Goal: Task Accomplishment & Management: Manage account settings

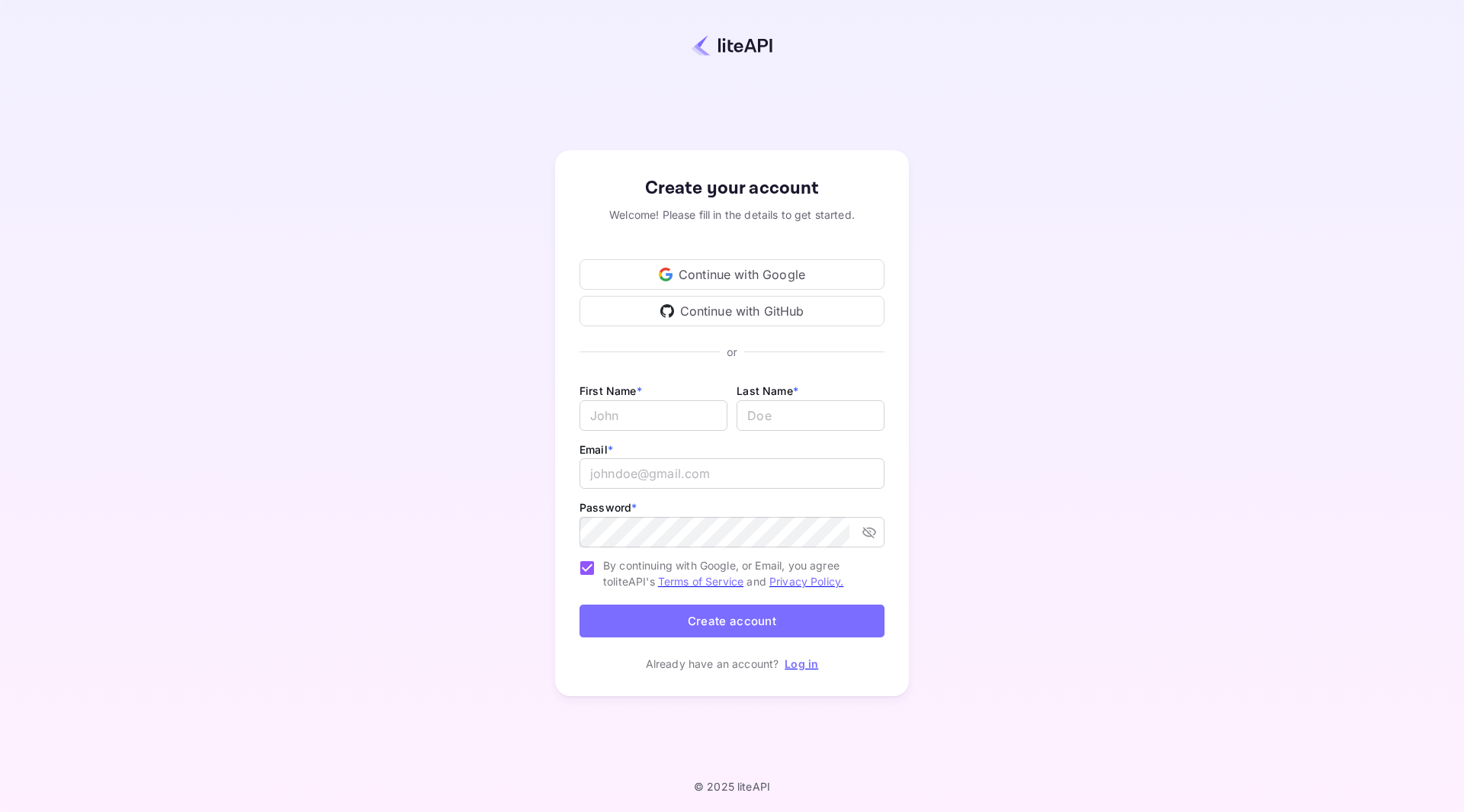
click at [775, 266] on div "Continue with Google" at bounding box center [732, 274] width 305 height 30
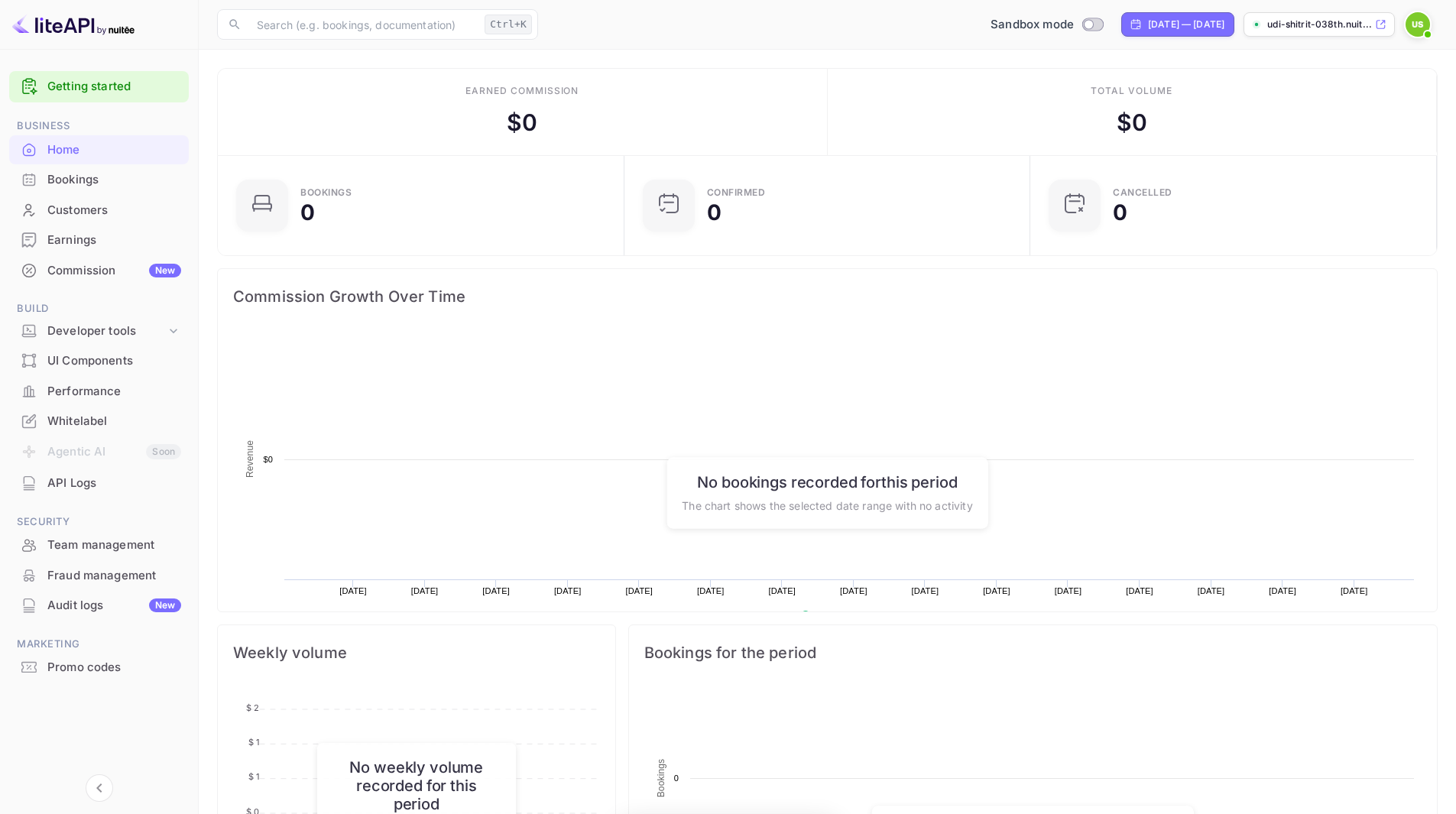
scroll to position [237, 385]
click at [1353, 30] on p "udi-shitrit-038th.nuit..." at bounding box center [1320, 24] width 105 height 14
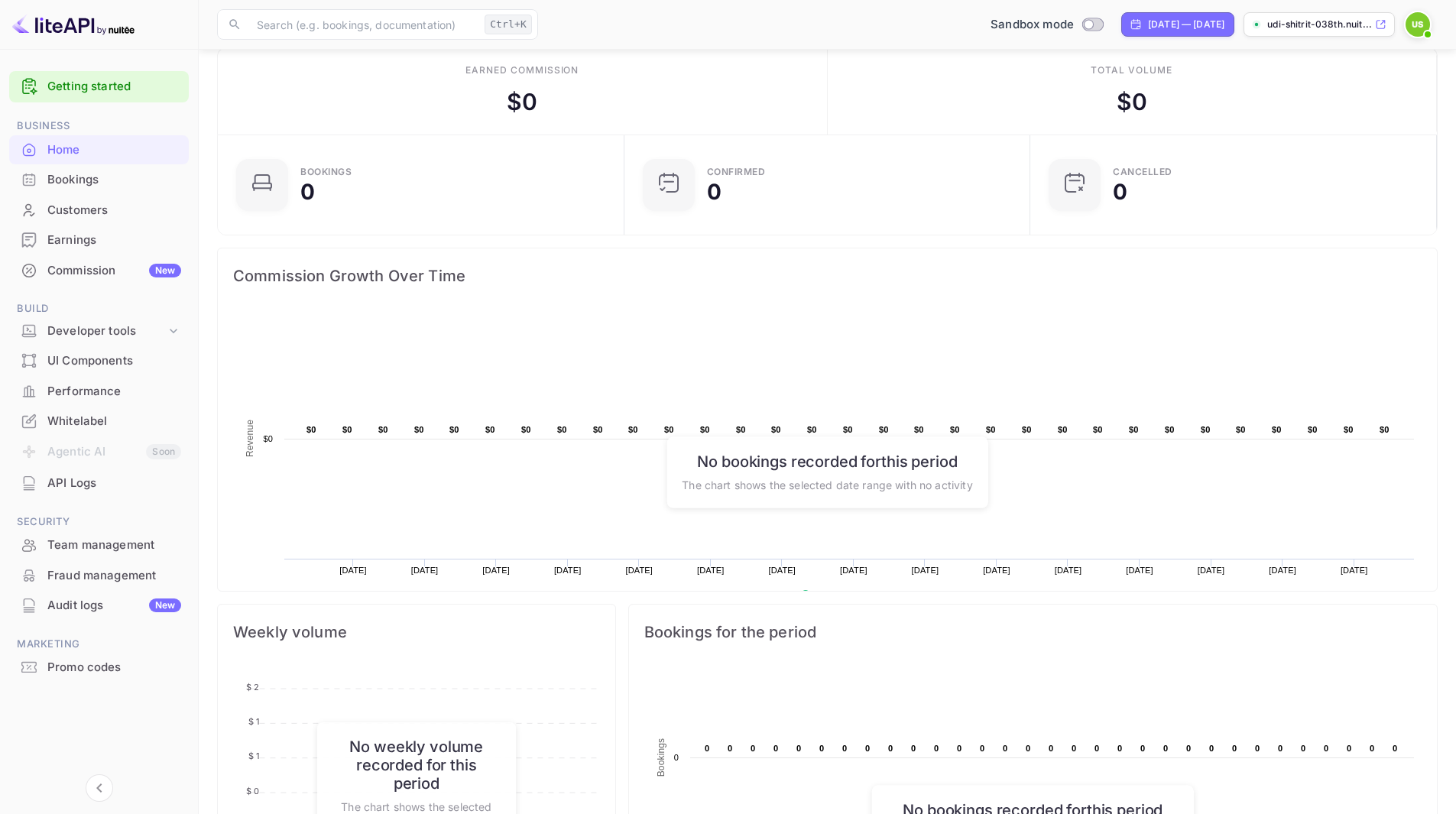
scroll to position [0, 0]
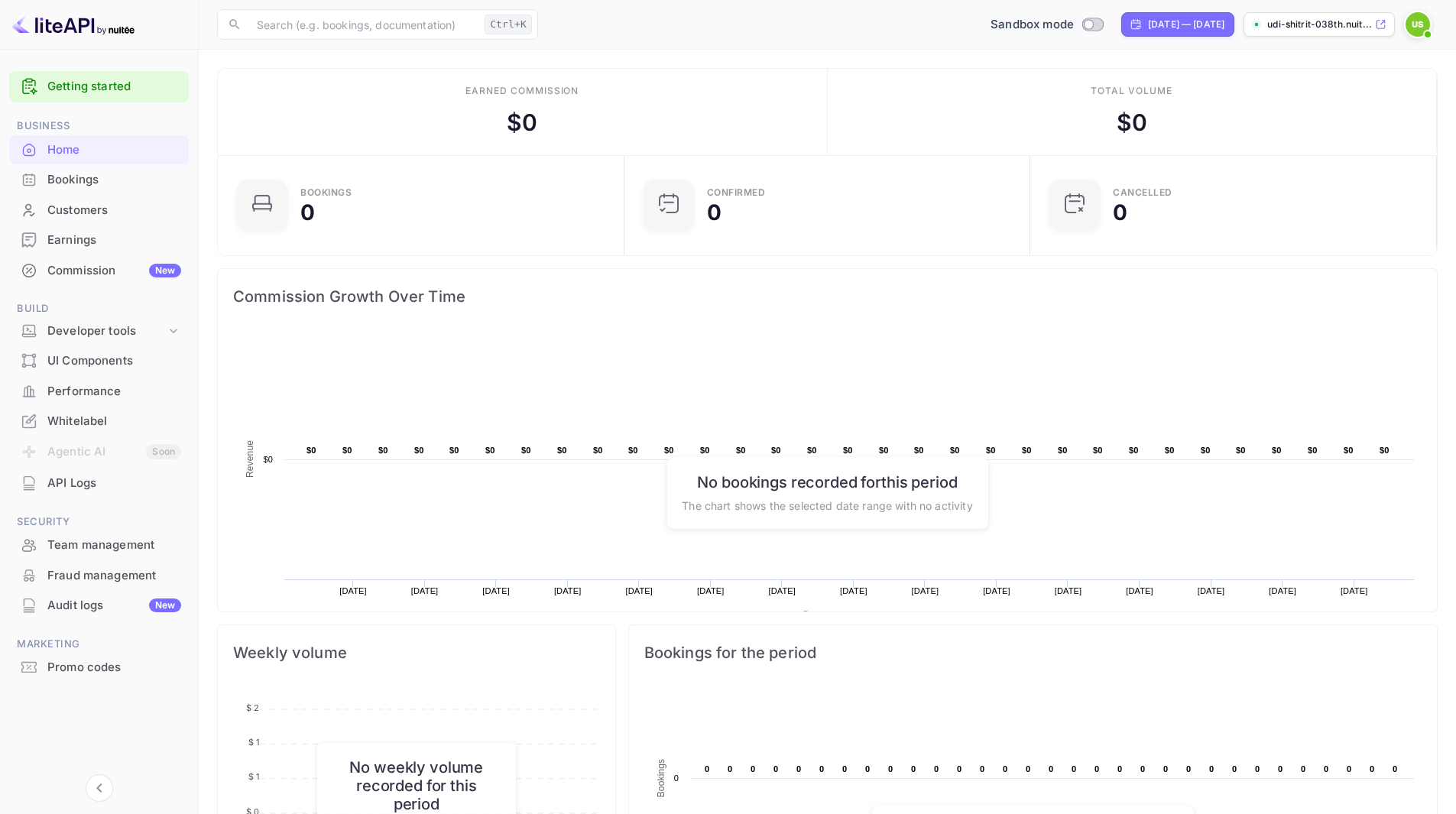
click at [1074, 22] on input "Switch to Production mode" at bounding box center [1089, 24] width 30 height 10
checkbox input "false"
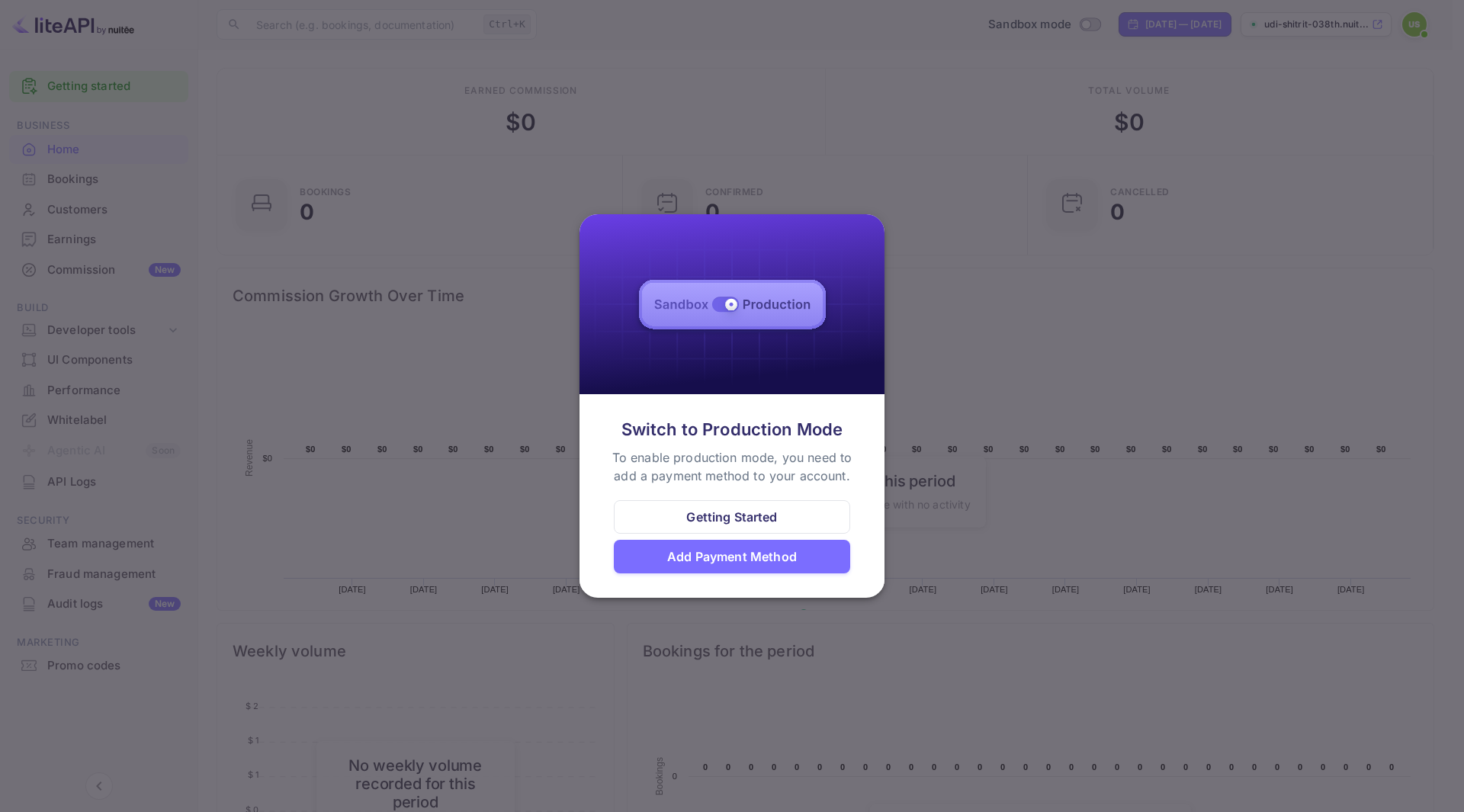
click at [719, 524] on div "Getting Started" at bounding box center [732, 517] width 90 height 18
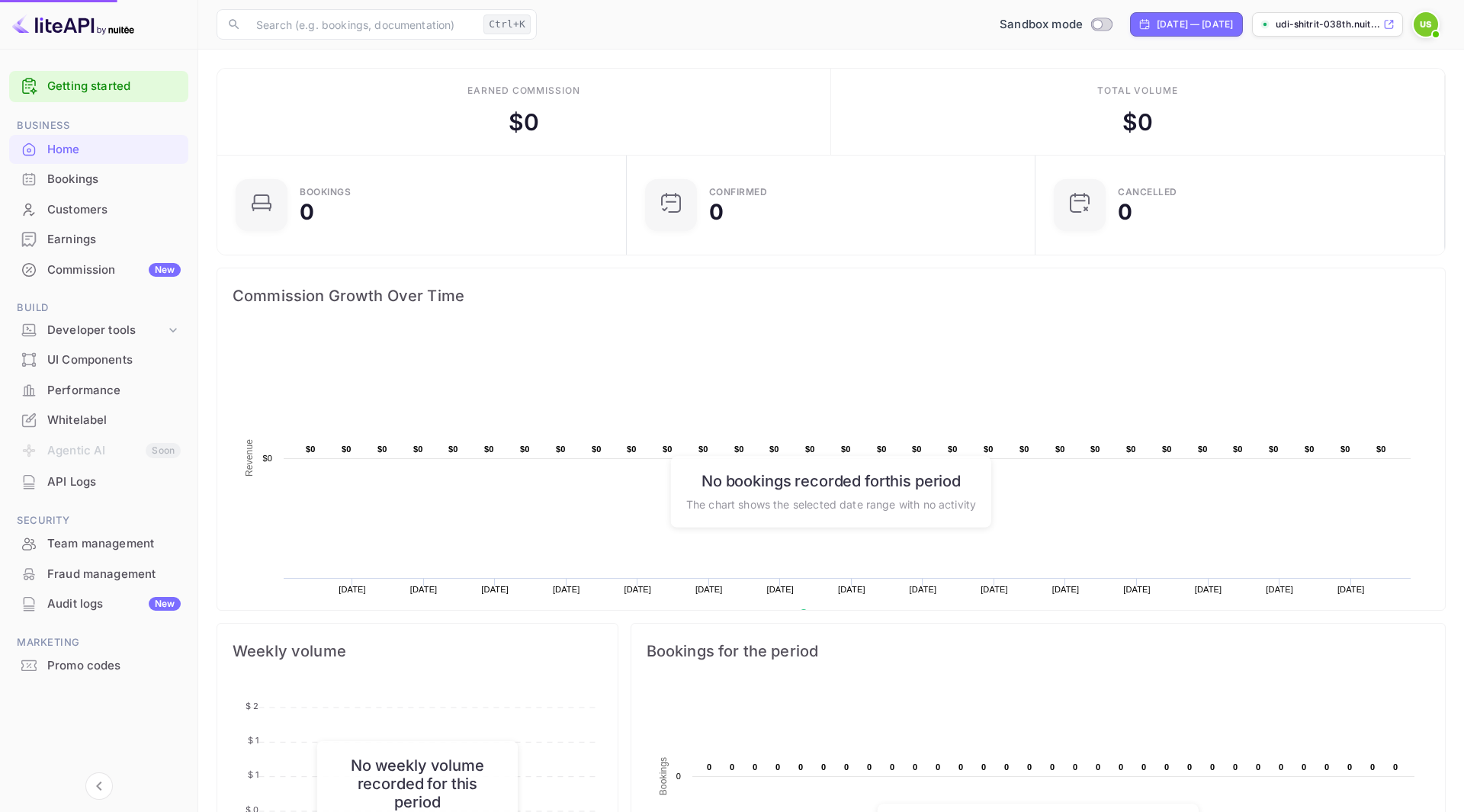
scroll to position [12, 12]
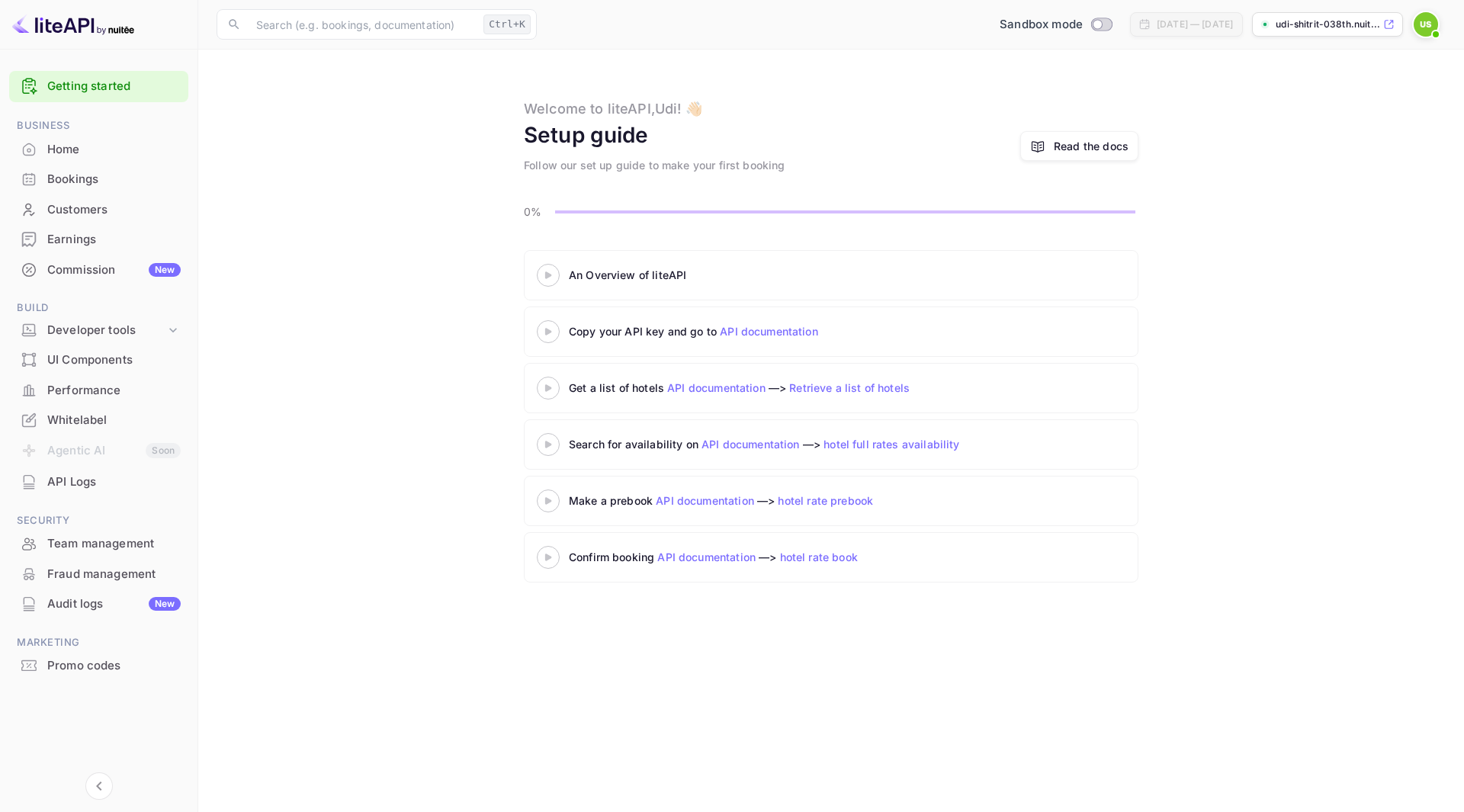
click at [1434, 24] on img at bounding box center [1426, 24] width 24 height 24
click at [1299, 129] on p "Settings" at bounding box center [1290, 137] width 43 height 16
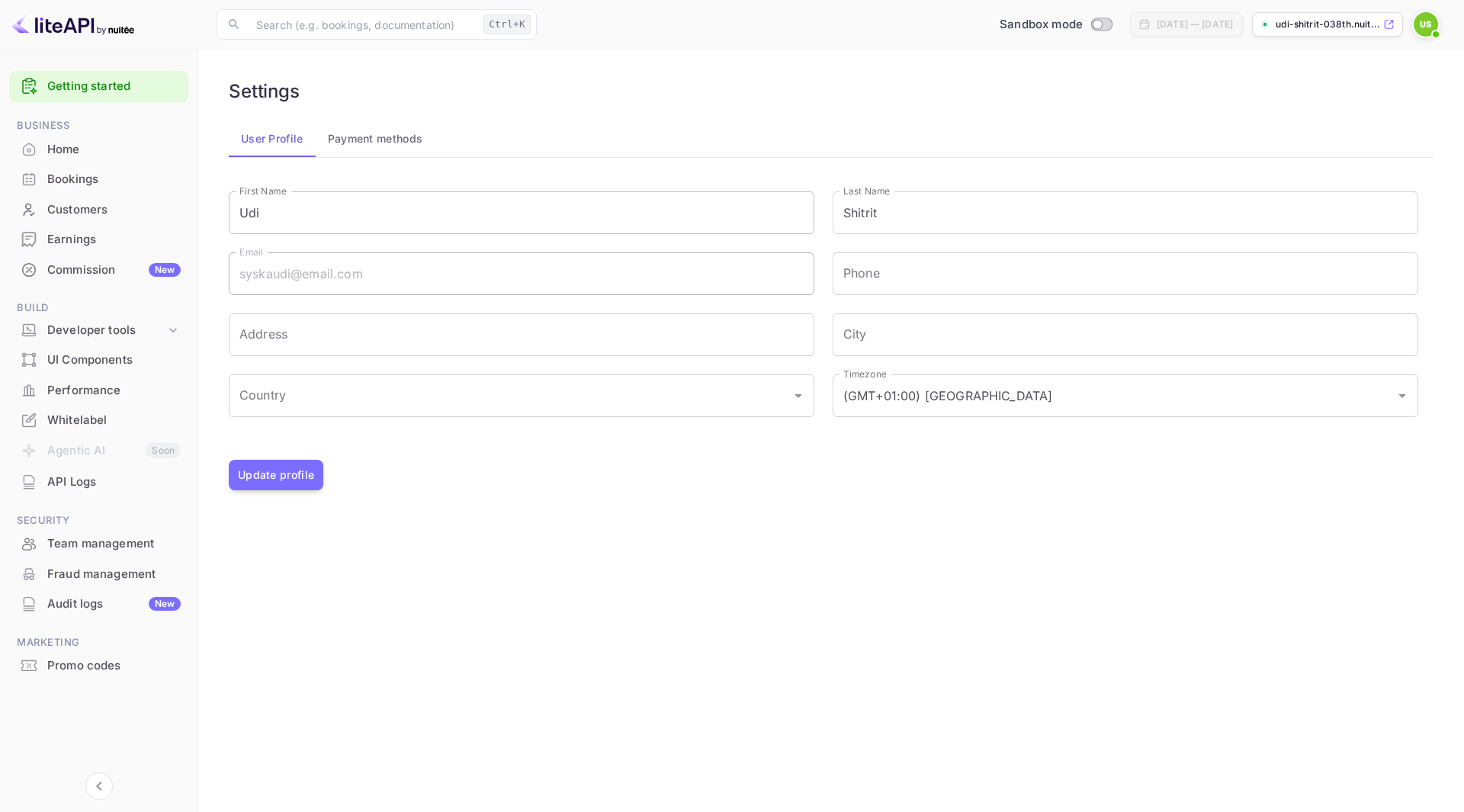
click at [343, 215] on input "Udi" at bounding box center [522, 212] width 586 height 42
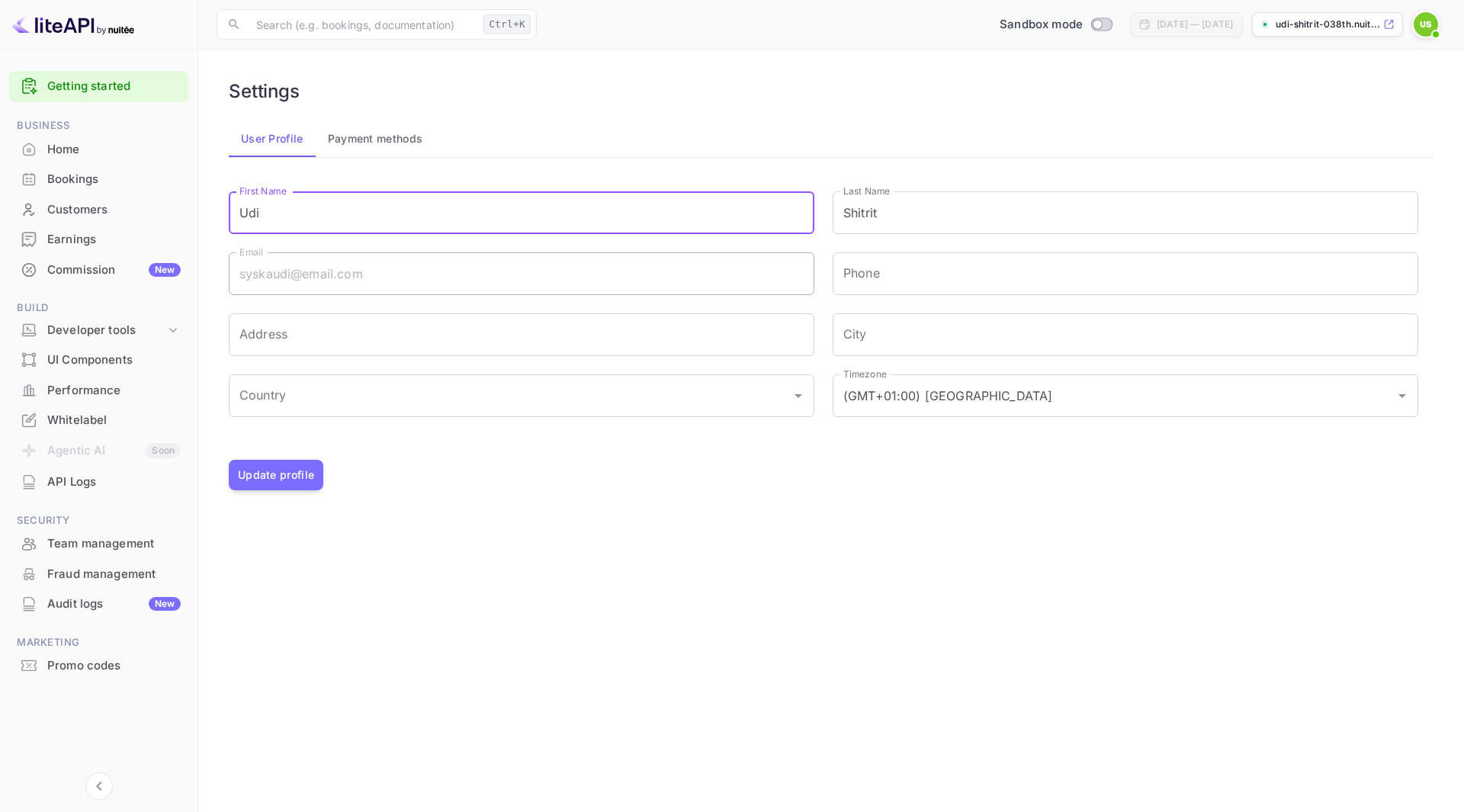
click at [343, 215] on input "Udi" at bounding box center [522, 212] width 586 height 42
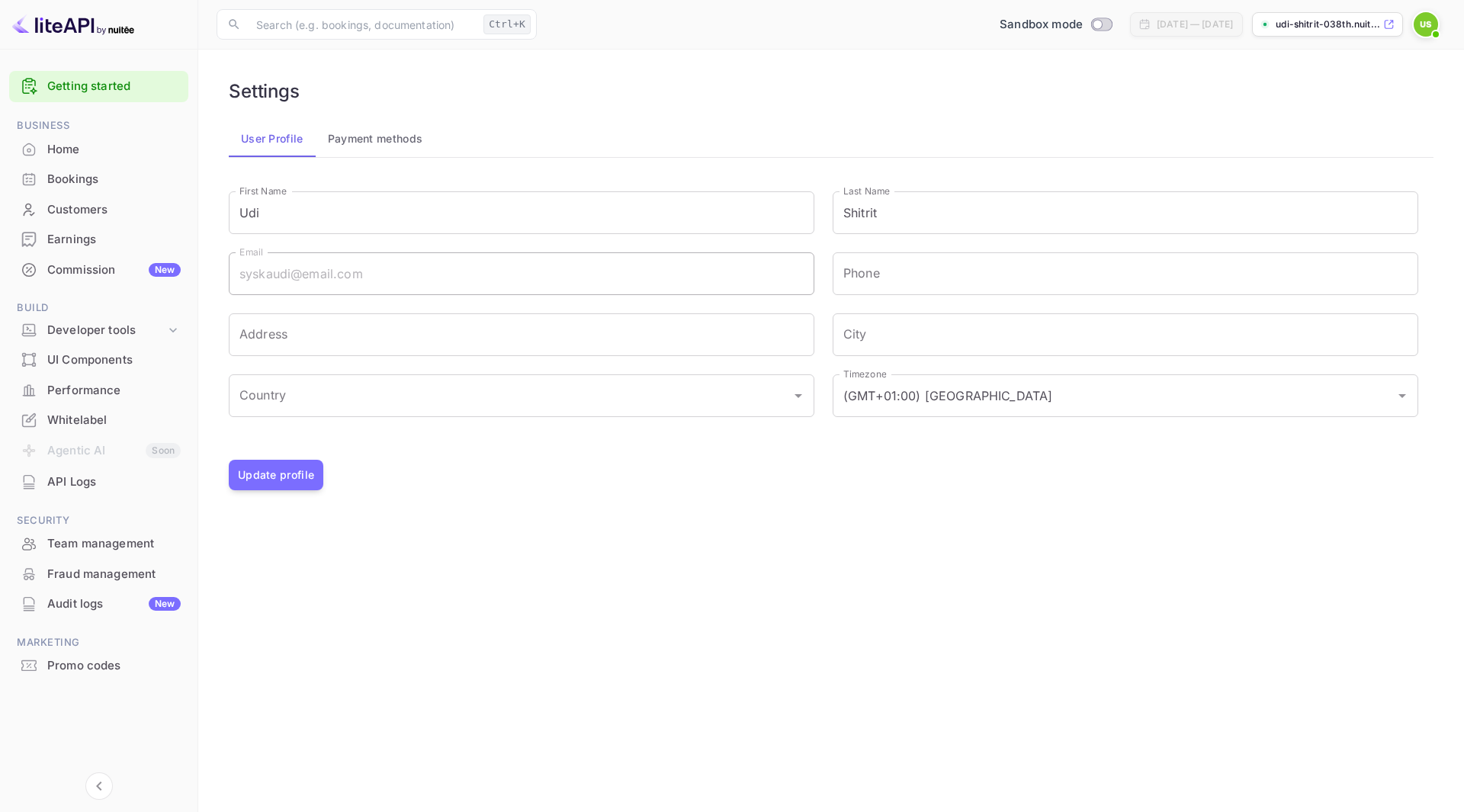
click at [612, 166] on div "User Profile Payment methods Signing in with google... First Name Udi First Nam…" at bounding box center [831, 306] width 1205 height 370
click at [310, 475] on button "Update profile" at bounding box center [276, 475] width 94 height 30
click at [1430, 22] on img at bounding box center [1426, 24] width 24 height 24
click at [1304, 129] on p "Settings" at bounding box center [1290, 137] width 43 height 16
